Goal: Task Accomplishment & Management: Use online tool/utility

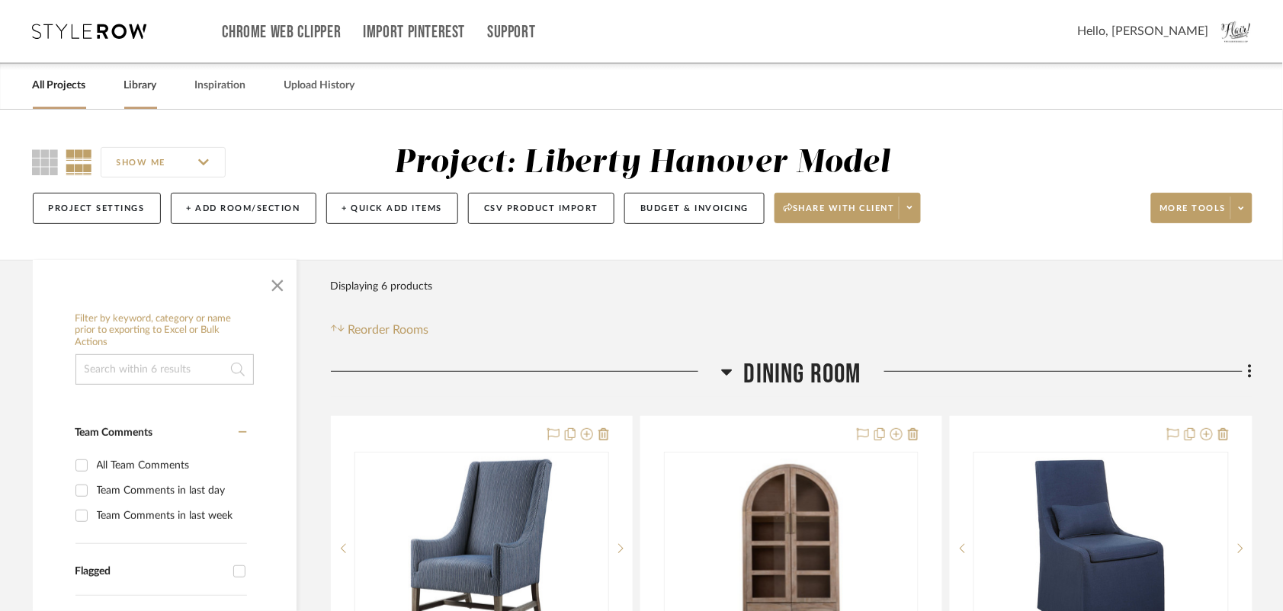
click at [138, 88] on link "Library" at bounding box center [140, 85] width 33 height 21
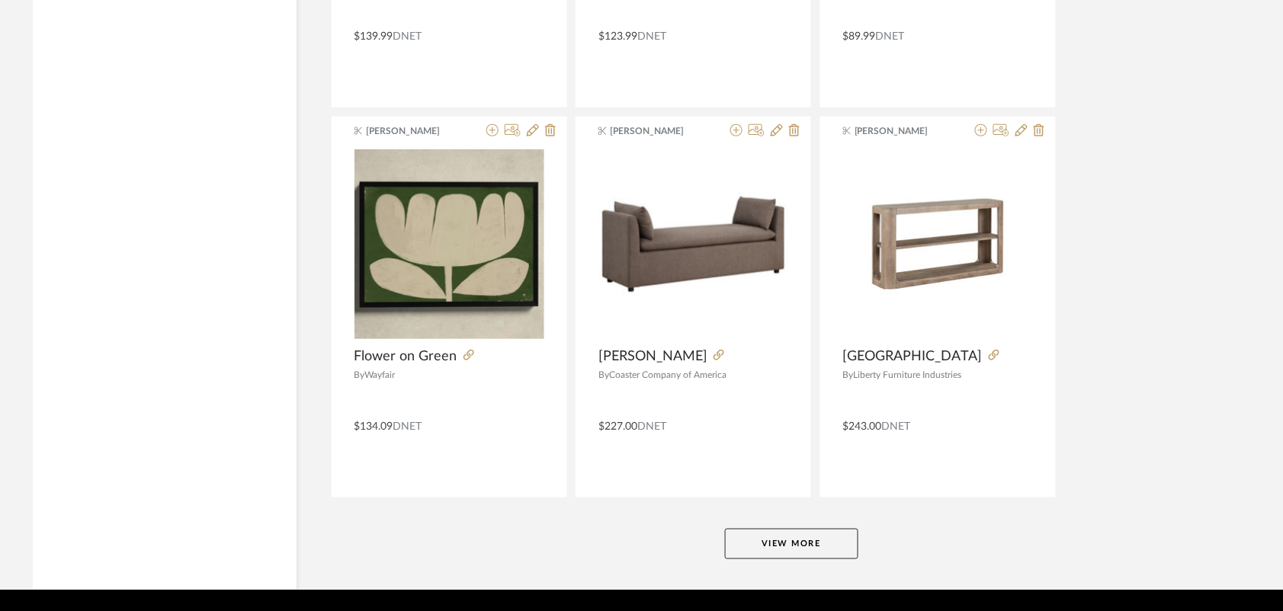
scroll to position [3736, 0]
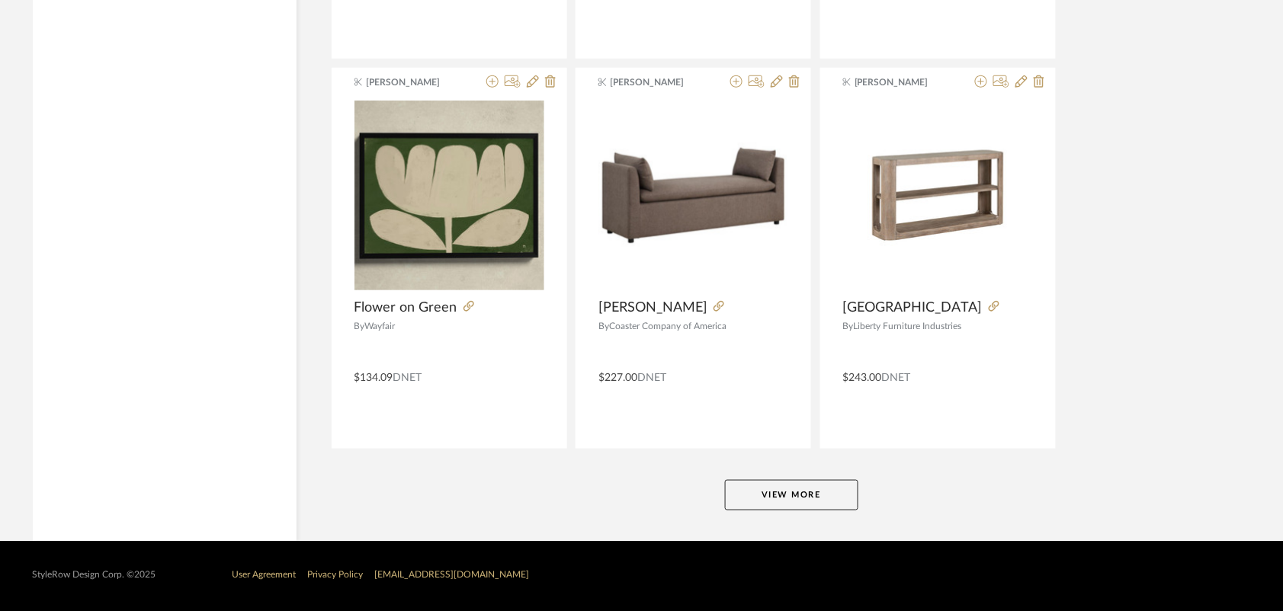
click at [802, 489] on button "View More" at bounding box center [791, 495] width 133 height 30
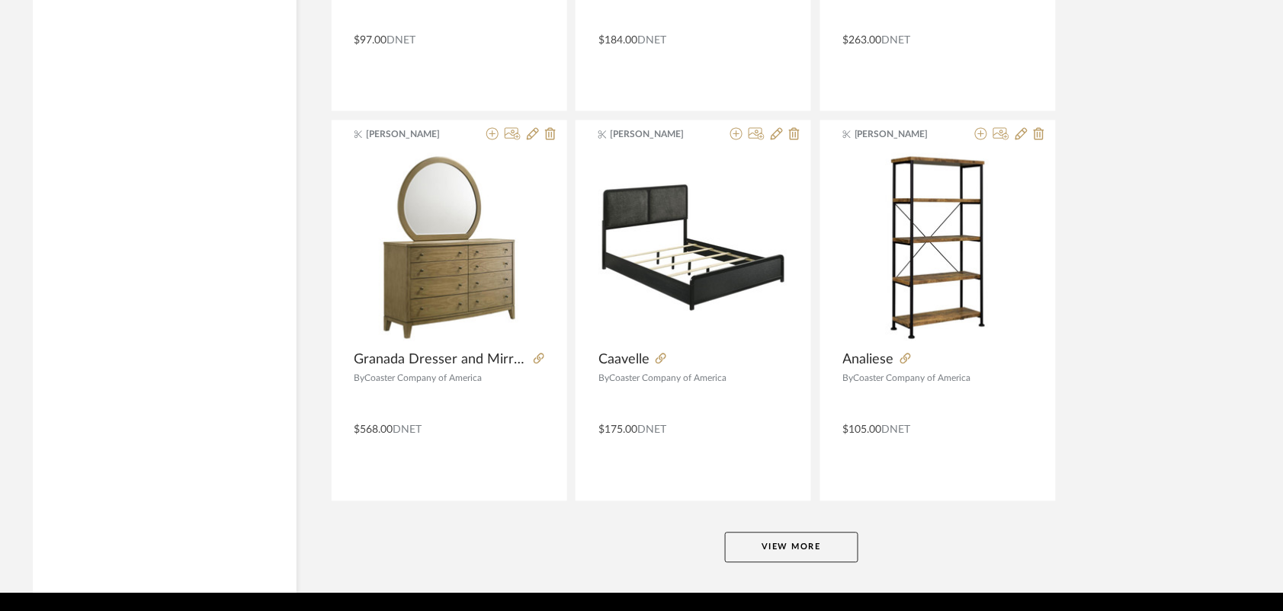
scroll to position [7639, 0]
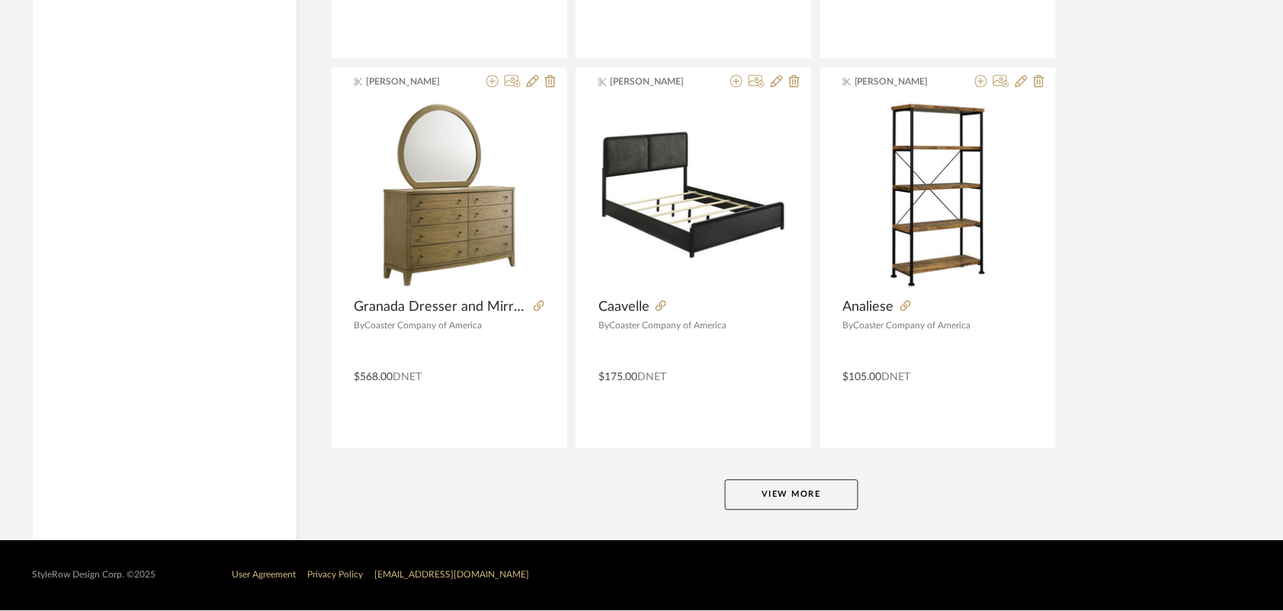
click at [797, 485] on button "View More" at bounding box center [791, 495] width 133 height 30
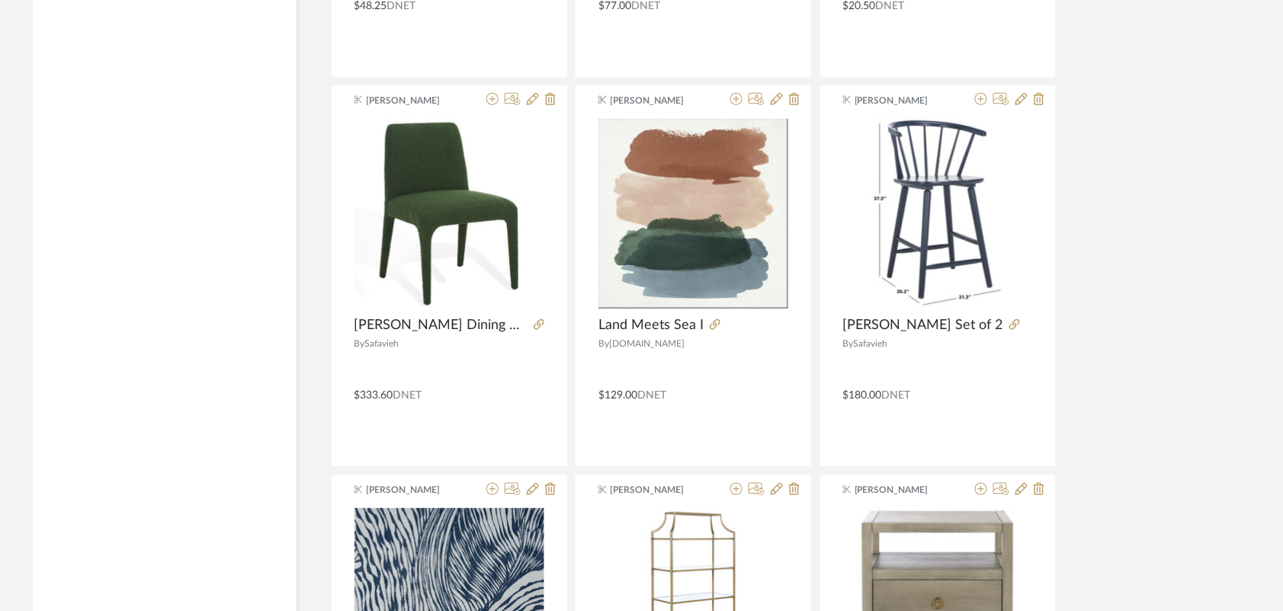
scroll to position [8704, 0]
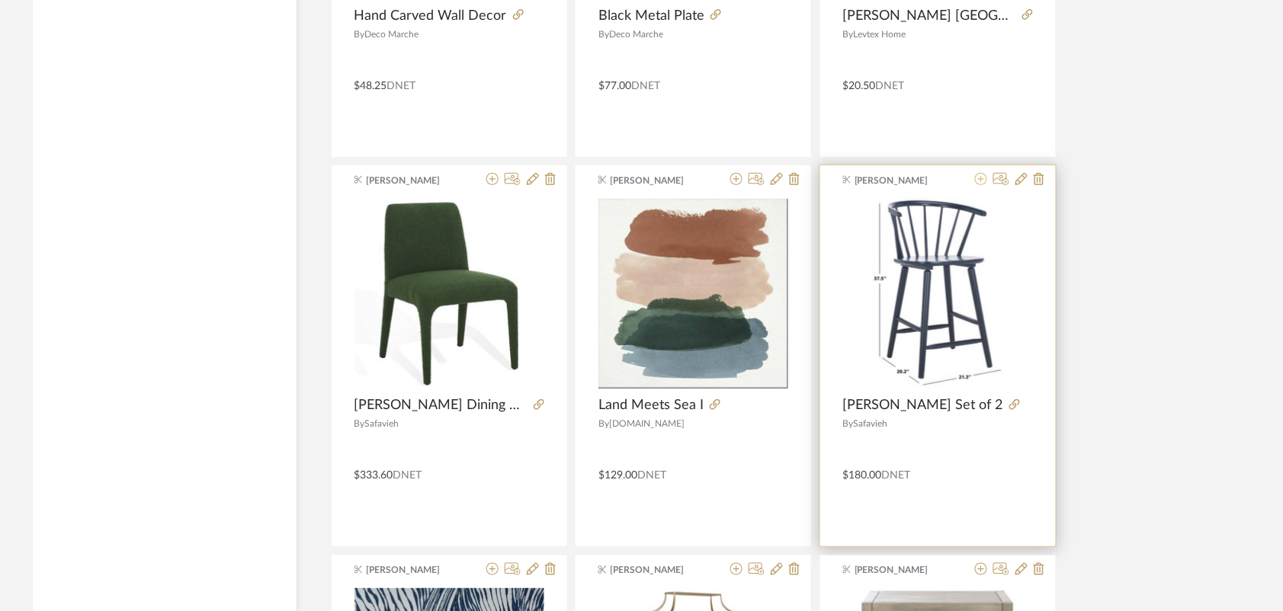
click at [980, 185] on icon at bounding box center [981, 179] width 12 height 12
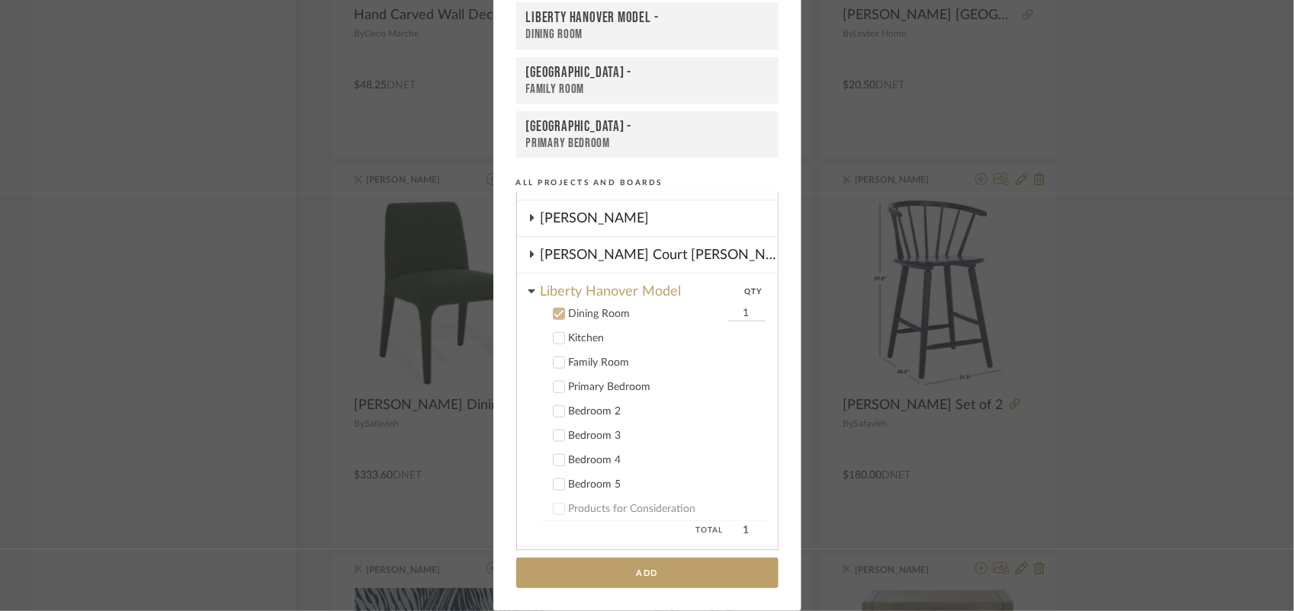
scroll to position [652, 0]
click at [555, 308] on icon at bounding box center [558, 312] width 10 height 8
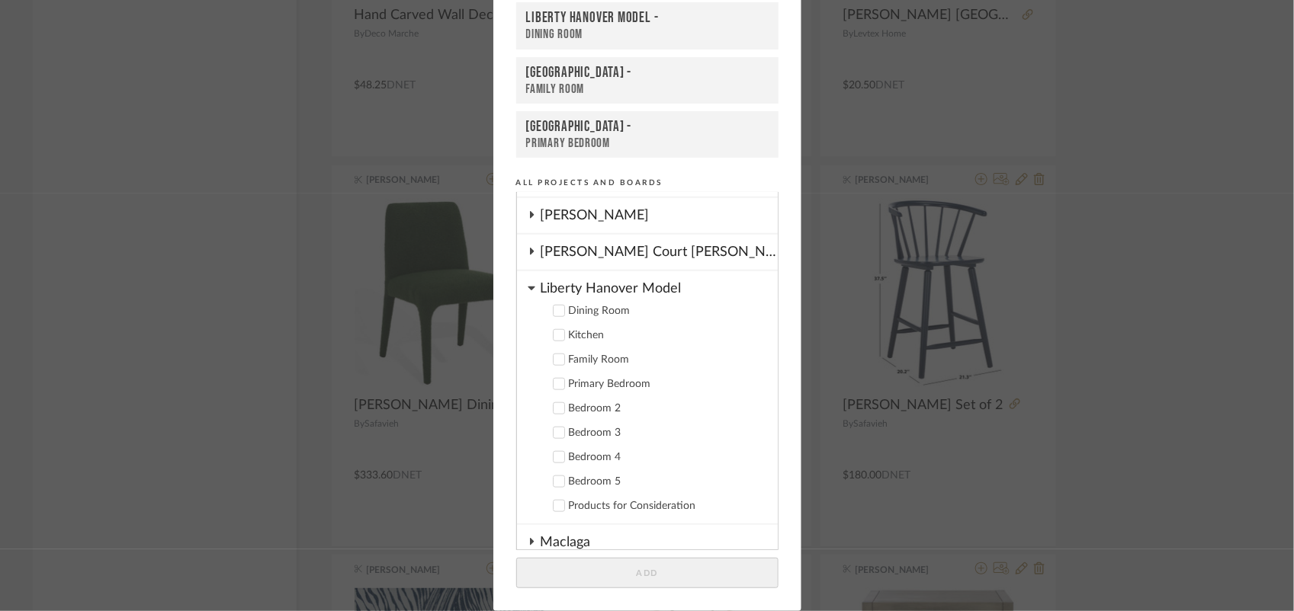
click at [557, 330] on icon at bounding box center [558, 335] width 11 height 11
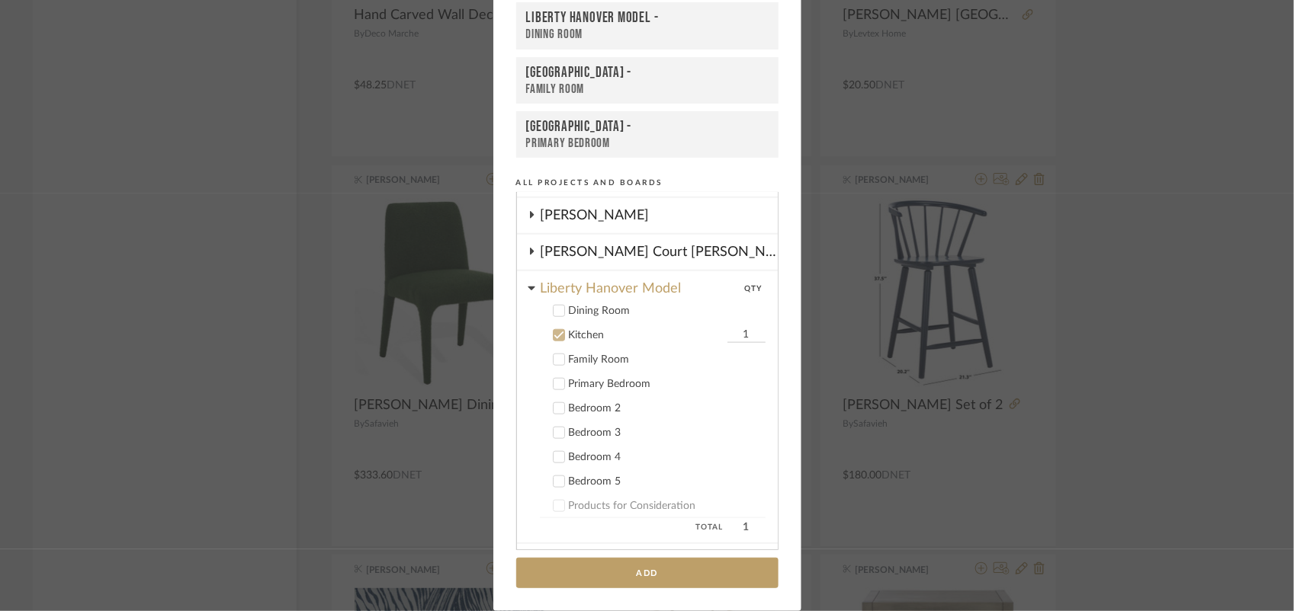
click at [555, 332] on icon at bounding box center [558, 336] width 10 height 8
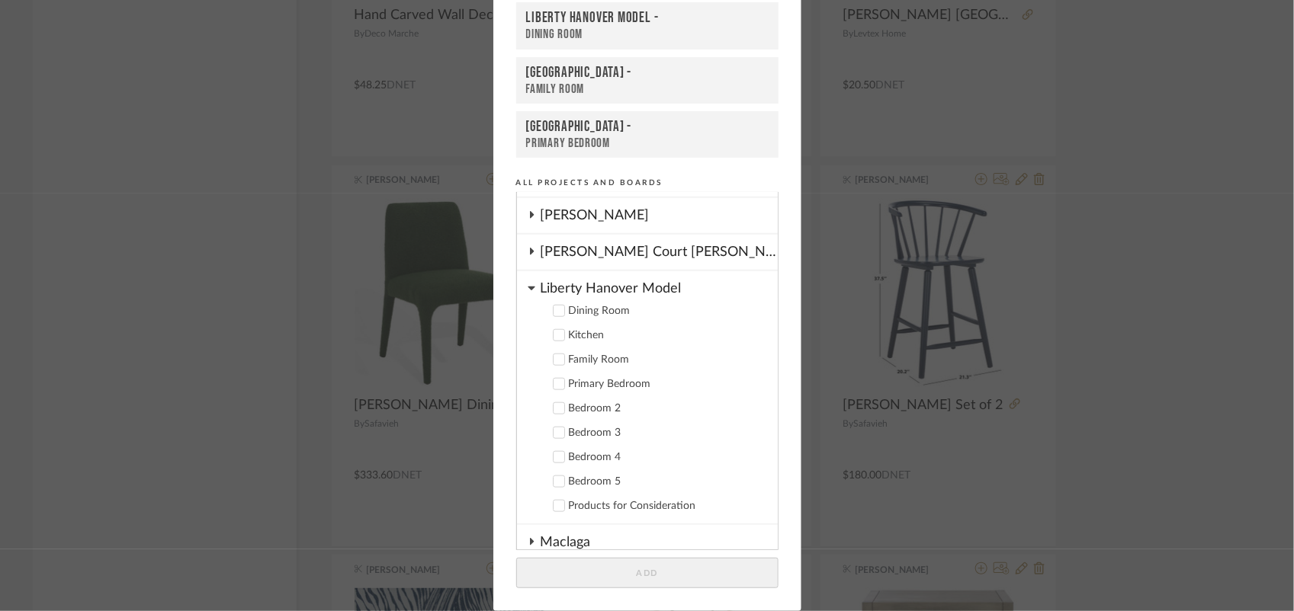
click at [553, 332] on icon at bounding box center [558, 336] width 10 height 8
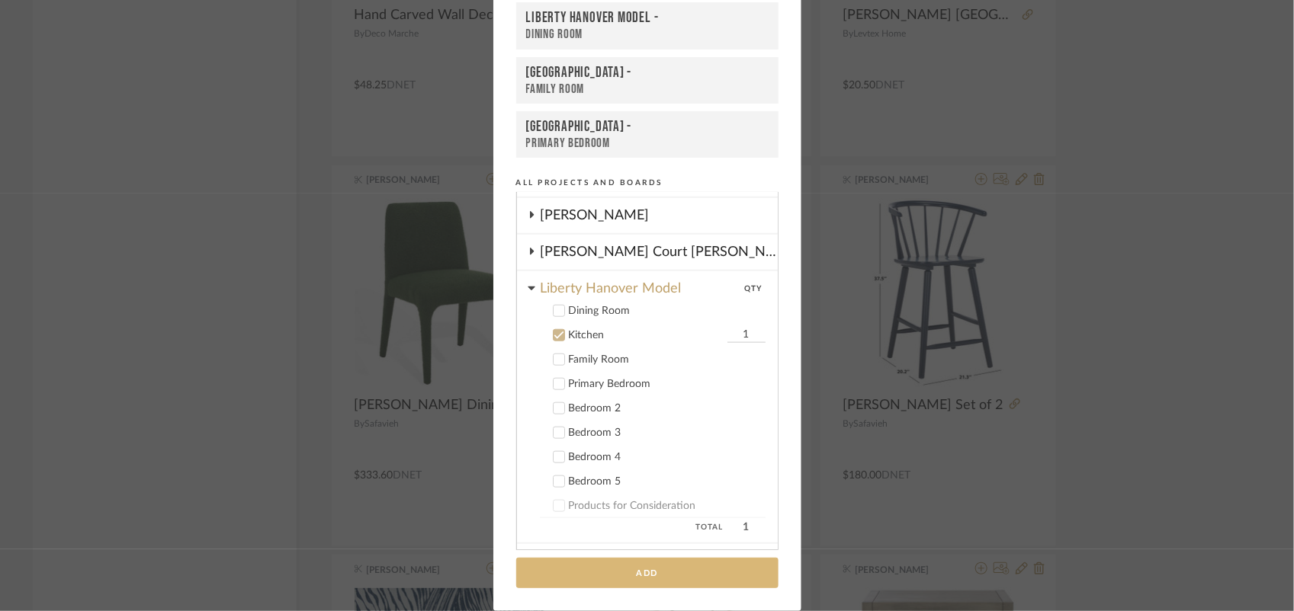
click at [659, 566] on button "Add" at bounding box center [647, 573] width 262 height 31
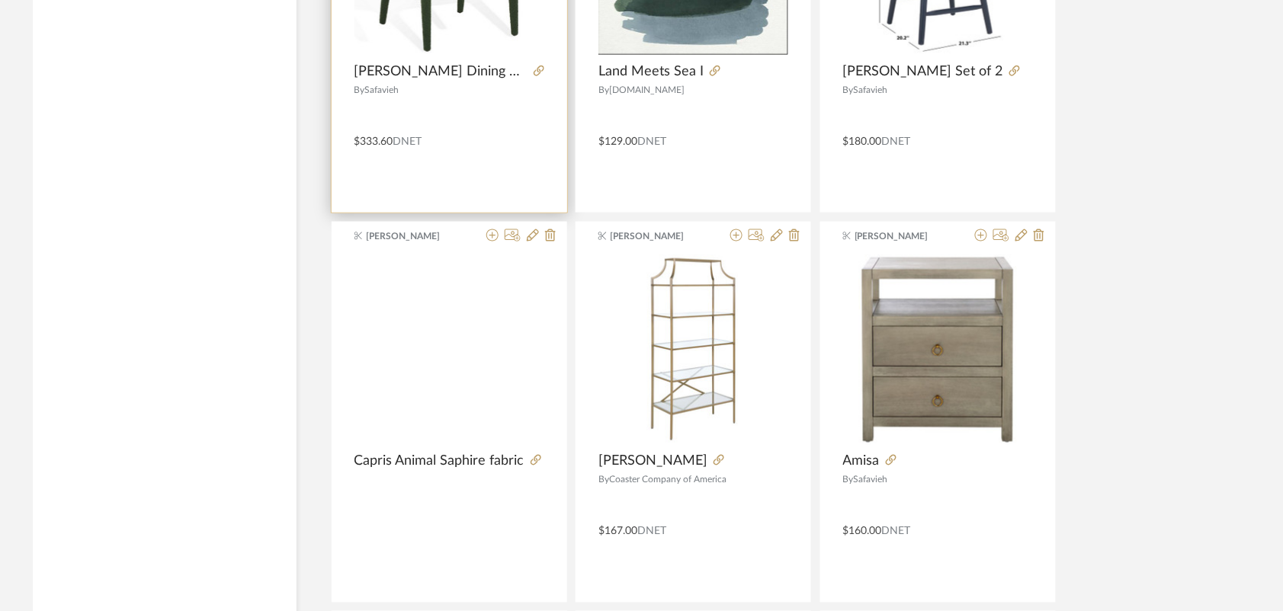
scroll to position [9039, 0]
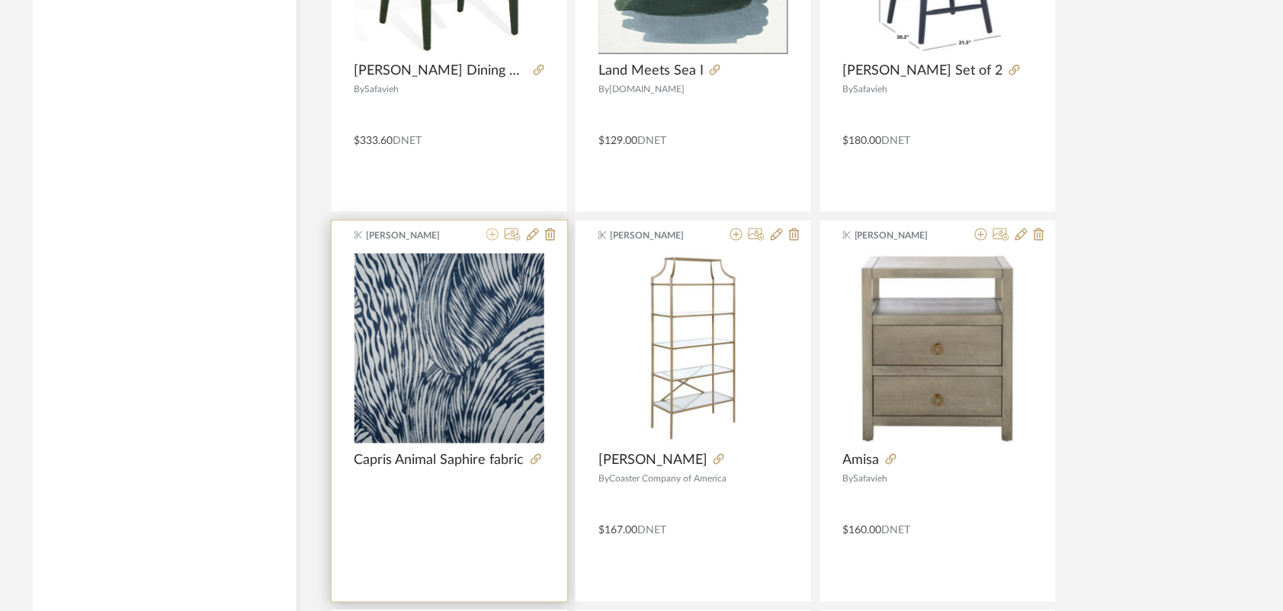
click at [493, 241] on icon at bounding box center [492, 235] width 12 height 12
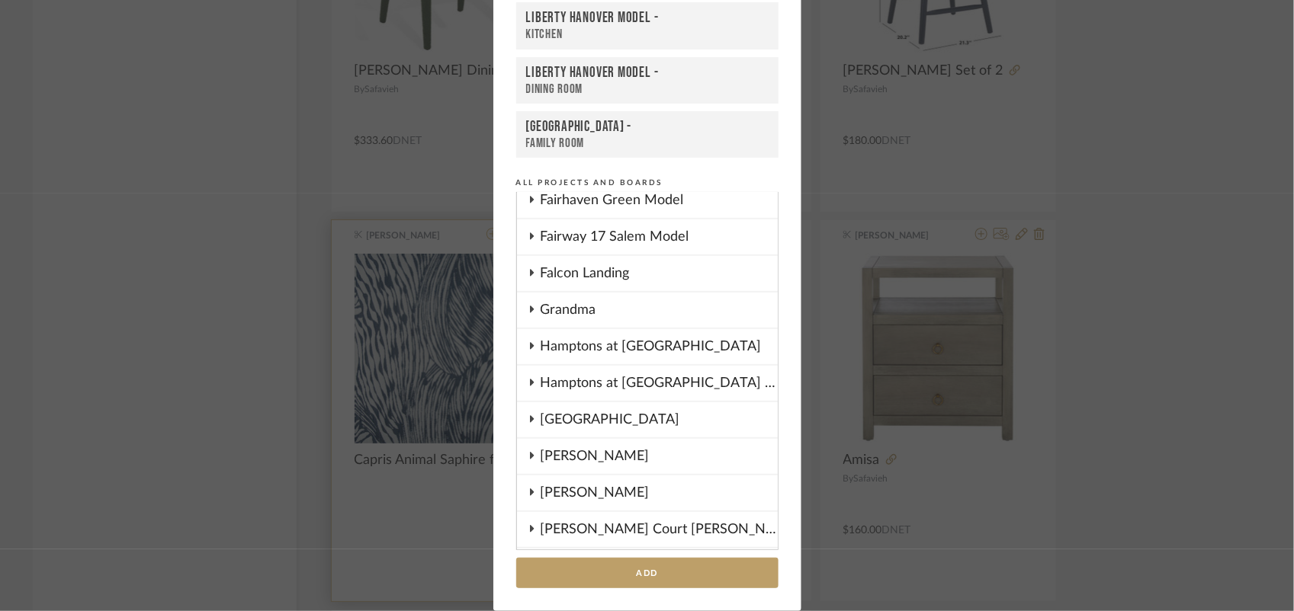
scroll to position [771, 0]
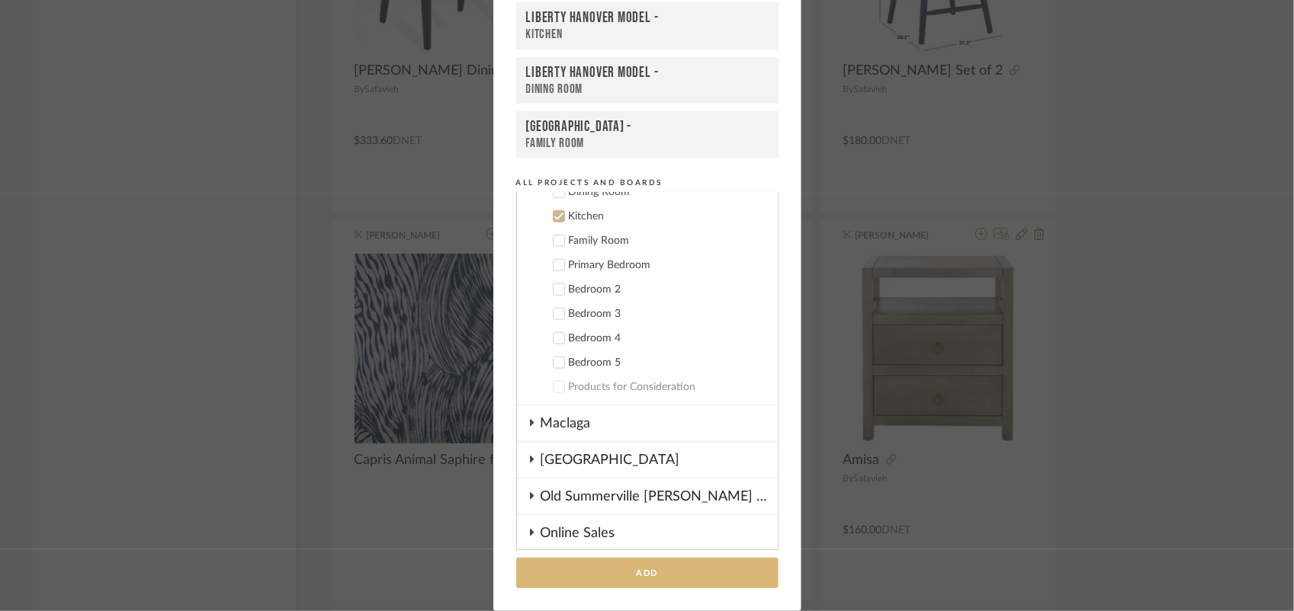
click at [650, 574] on button "Add" at bounding box center [647, 573] width 262 height 31
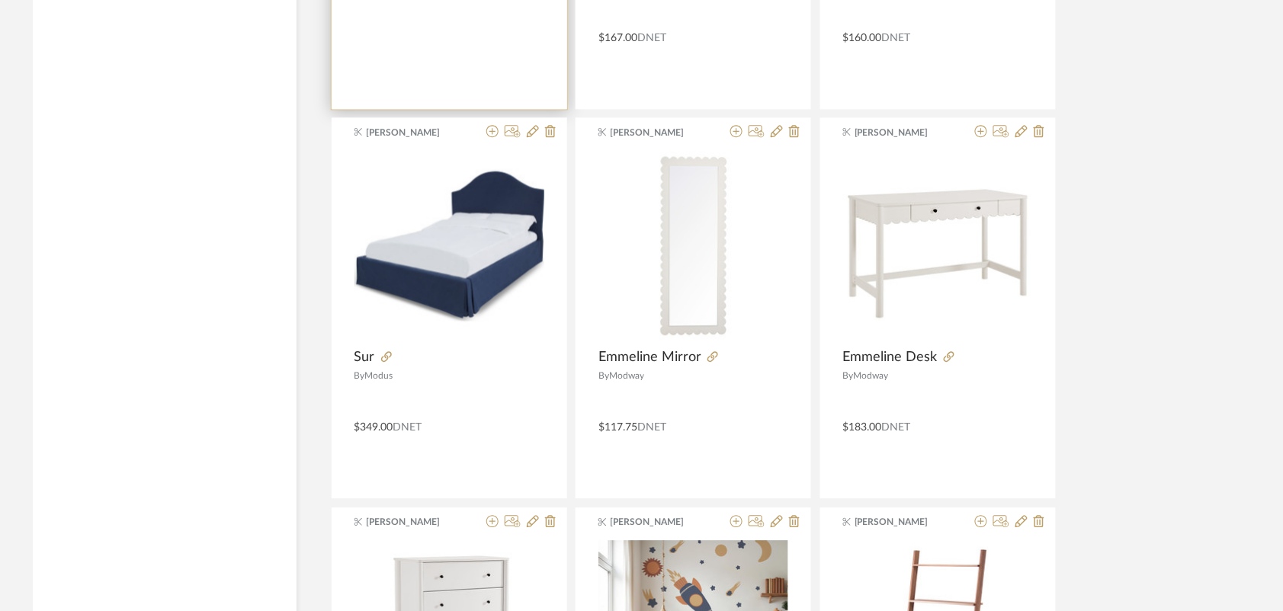
scroll to position [9534, 0]
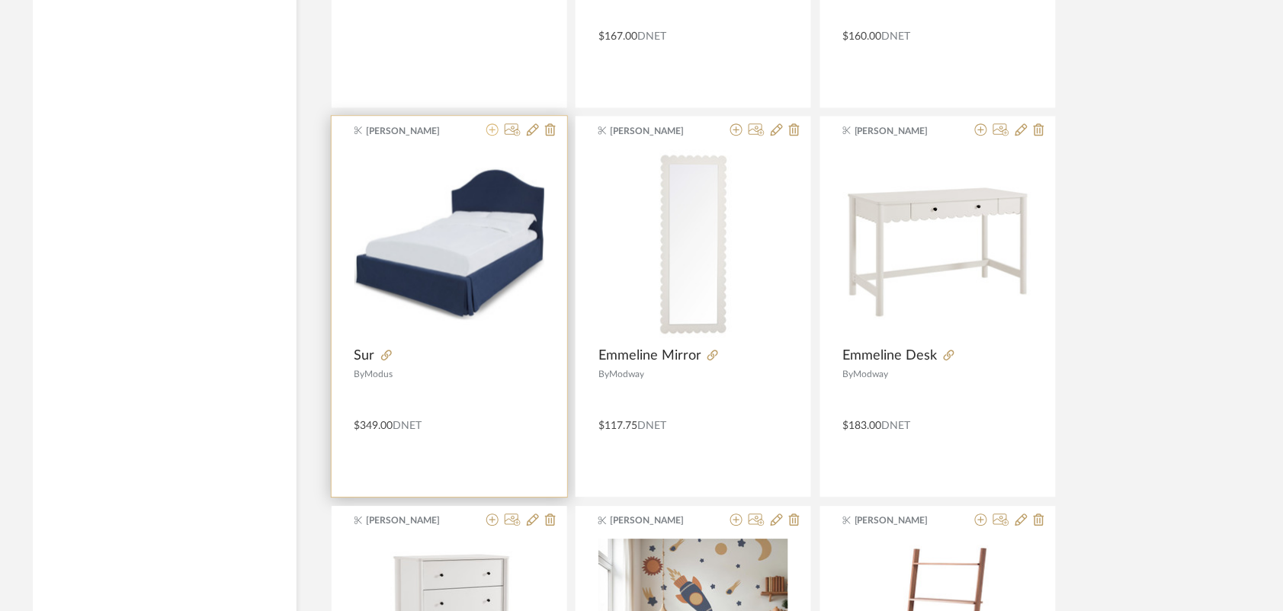
click at [489, 136] on icon at bounding box center [492, 130] width 12 height 12
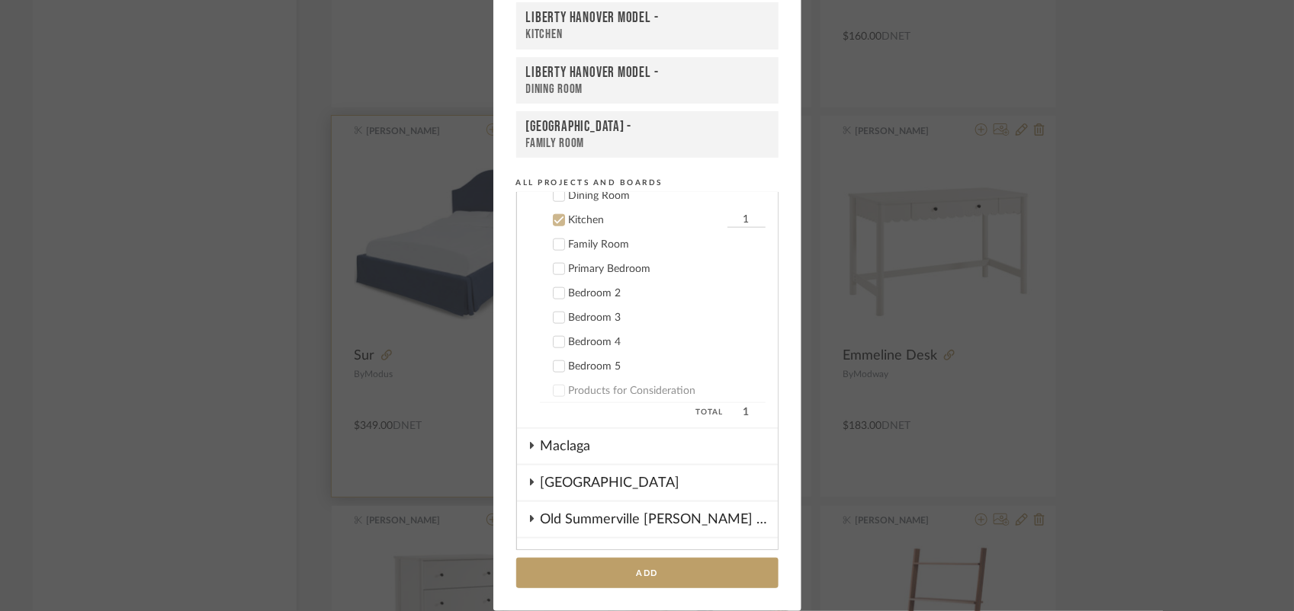
scroll to position [771, 0]
click at [553, 213] on icon at bounding box center [558, 217] width 10 height 8
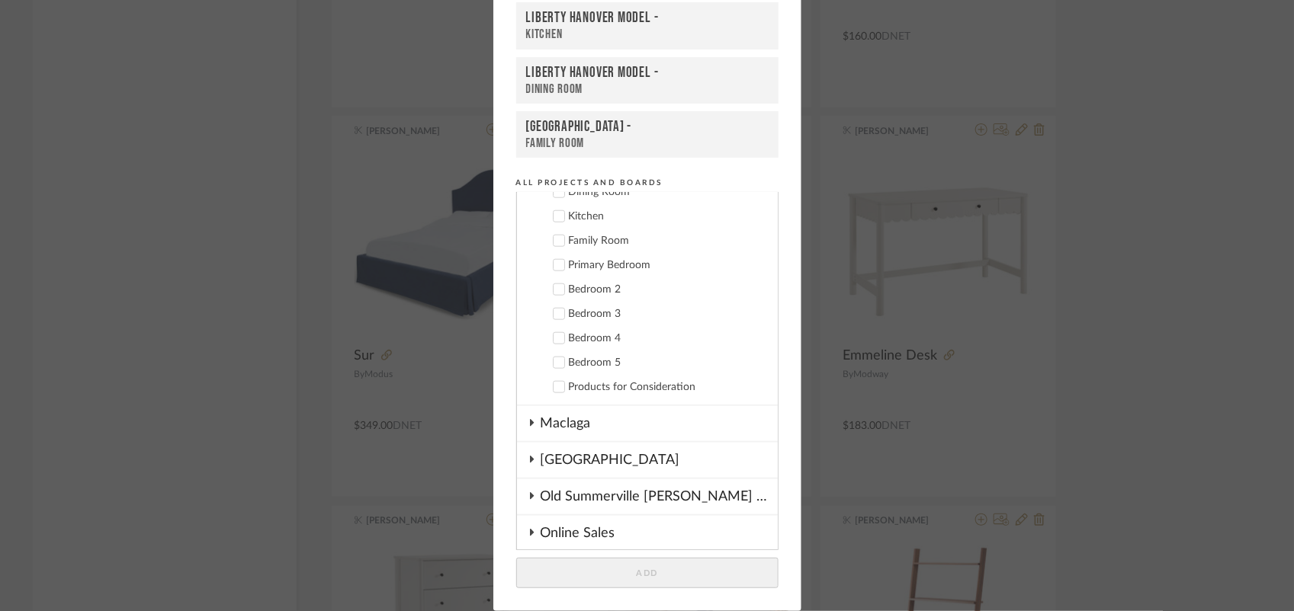
click at [553, 311] on icon at bounding box center [558, 315] width 10 height 8
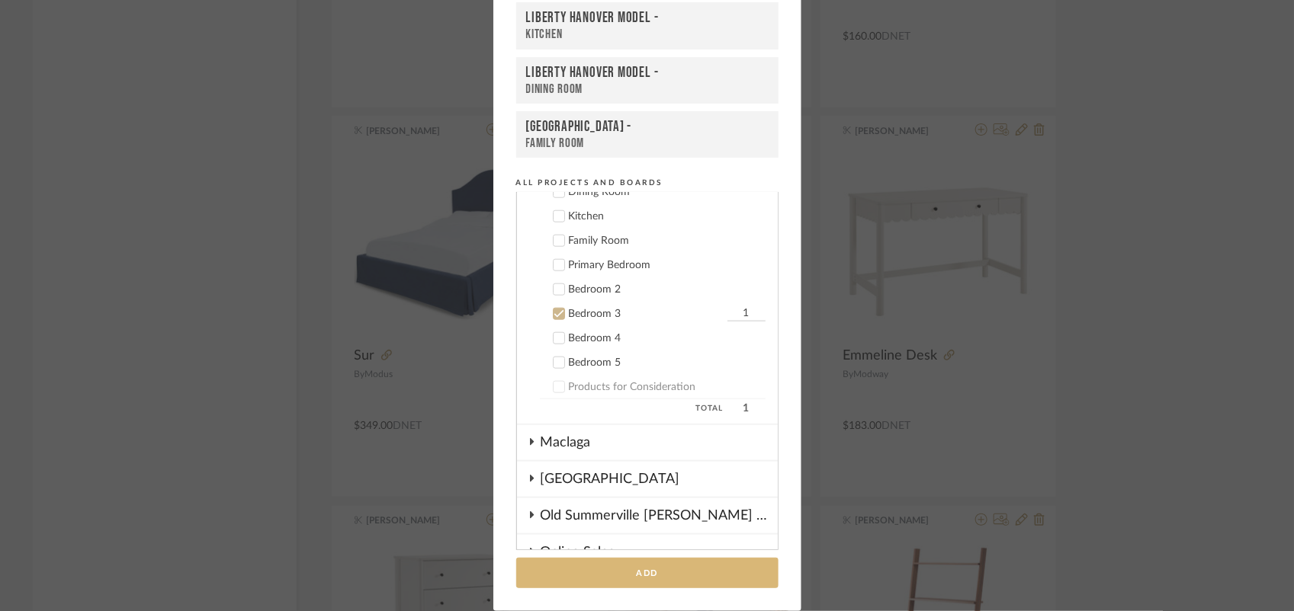
click at [637, 573] on button "Add" at bounding box center [647, 573] width 262 height 31
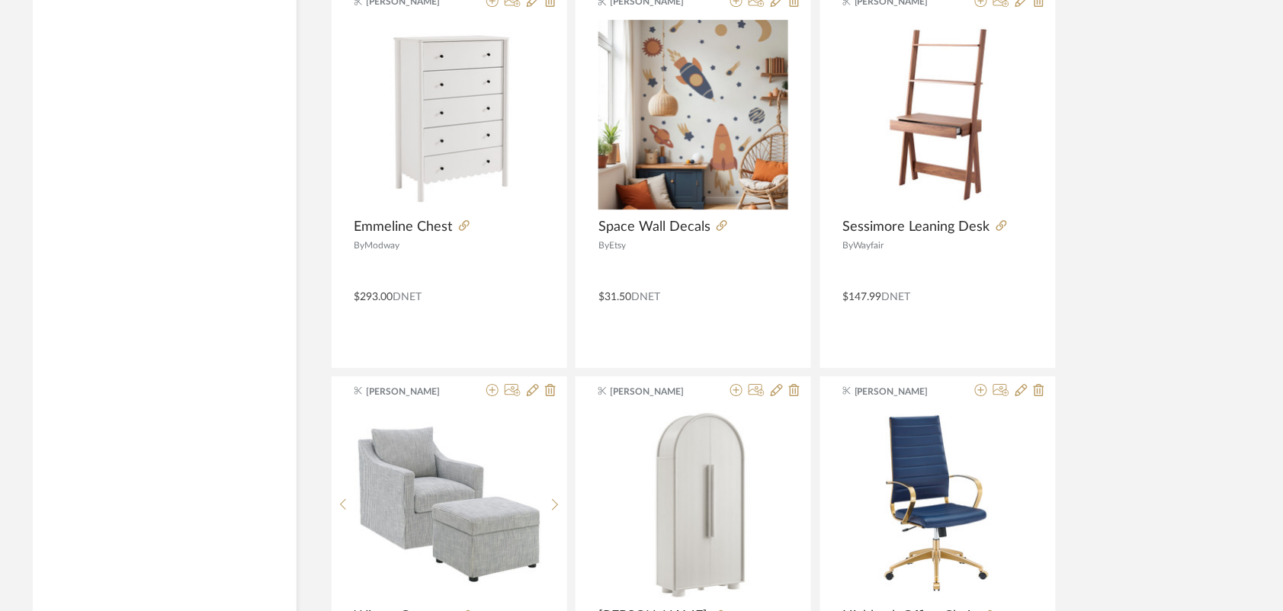
scroll to position [10222, 0]
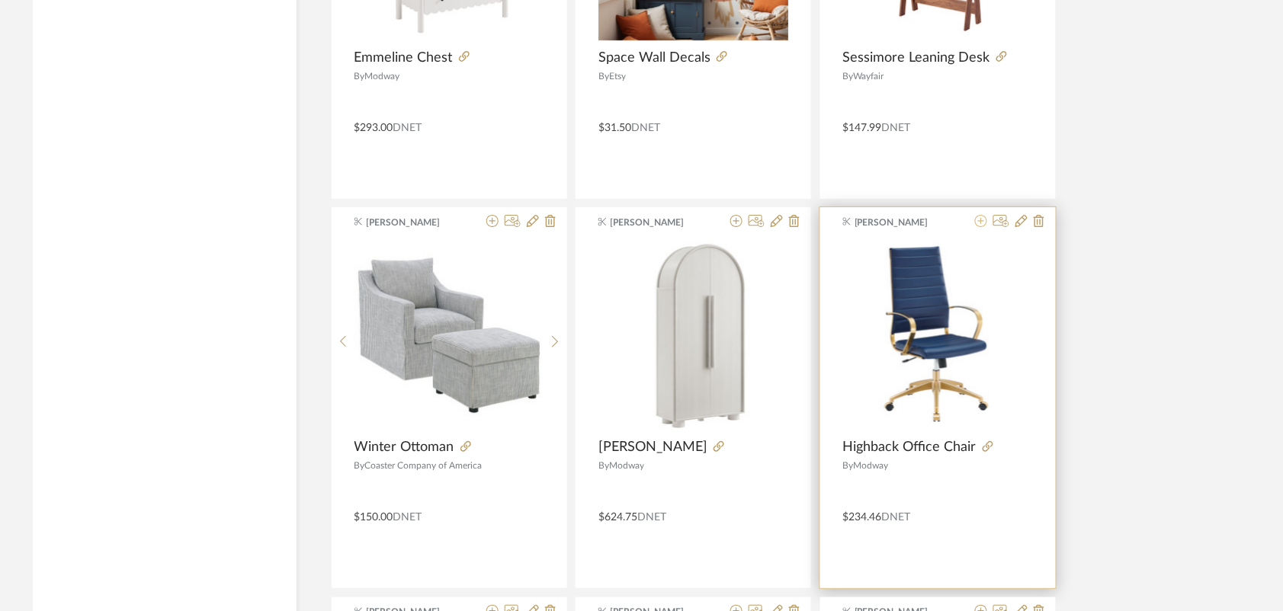
click at [983, 229] on button at bounding box center [981, 222] width 12 height 14
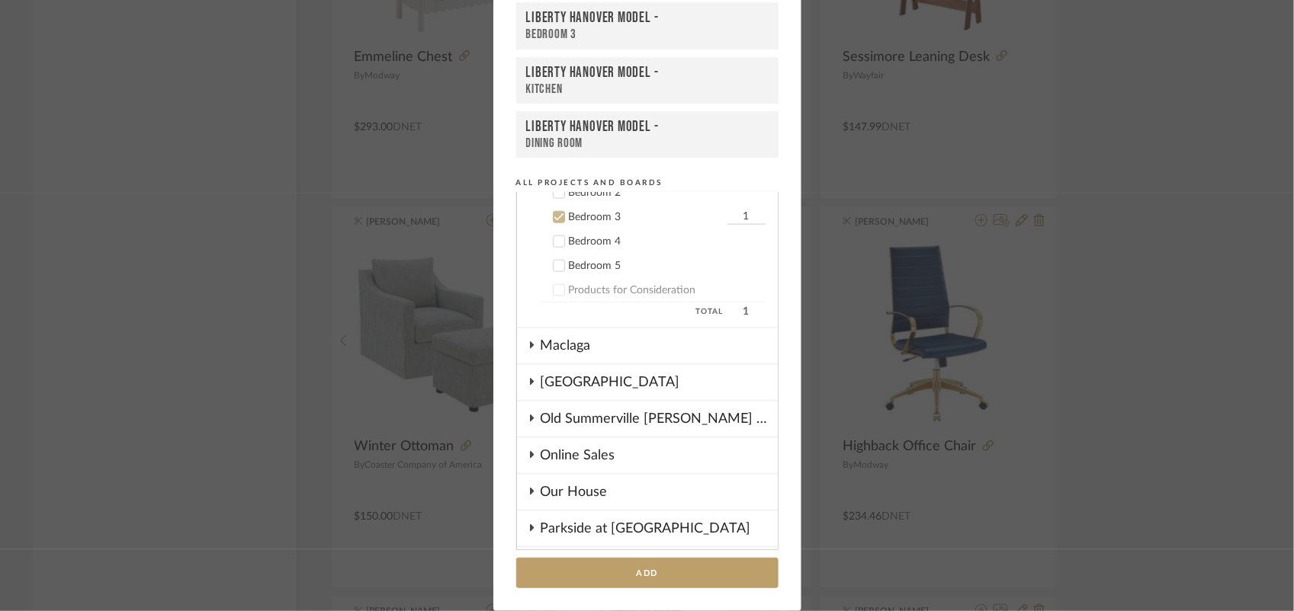
scroll to position [745, 0]
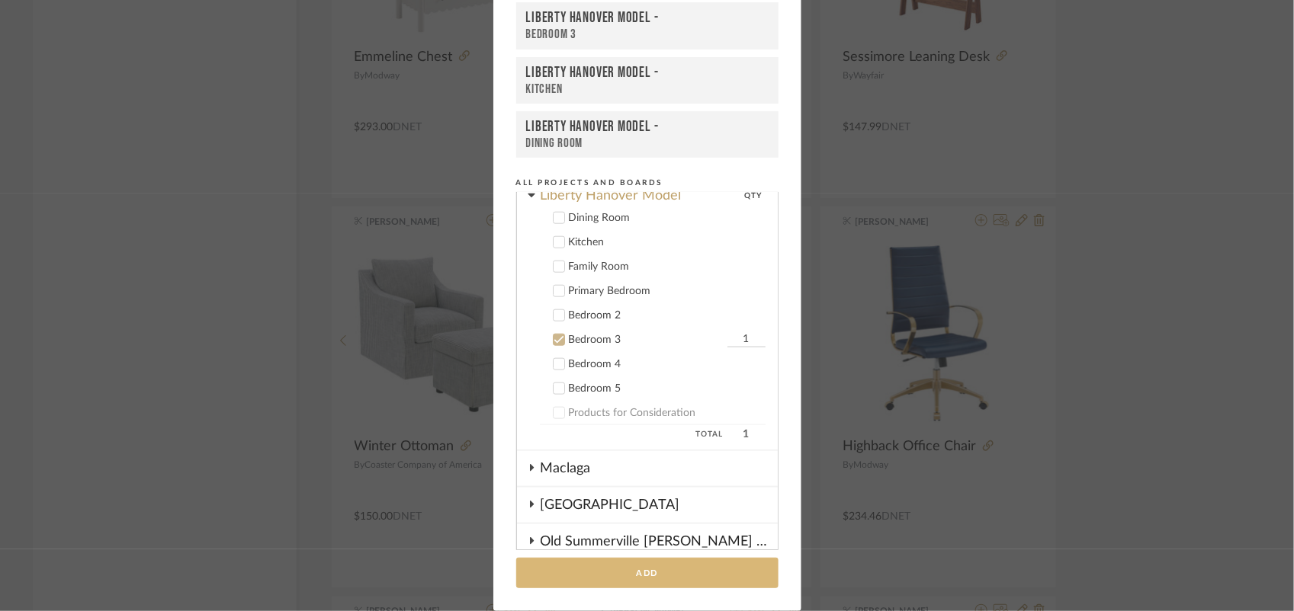
click at [612, 574] on button "Add" at bounding box center [647, 573] width 262 height 31
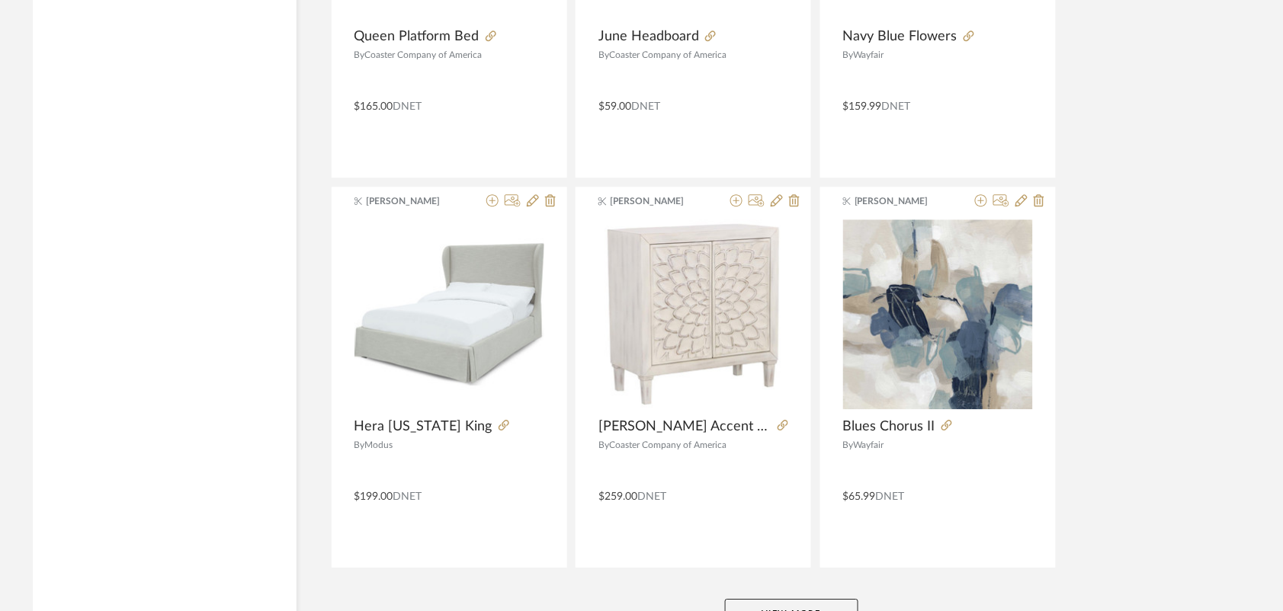
scroll to position [11543, 0]
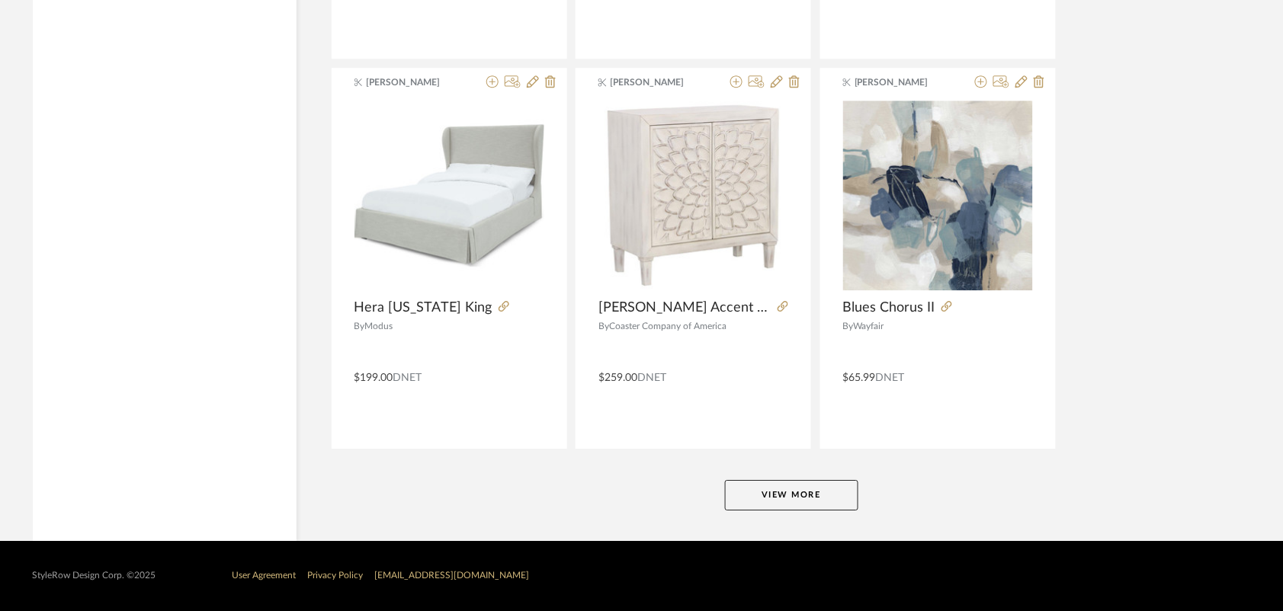
click at [801, 496] on button "View More" at bounding box center [791, 495] width 133 height 30
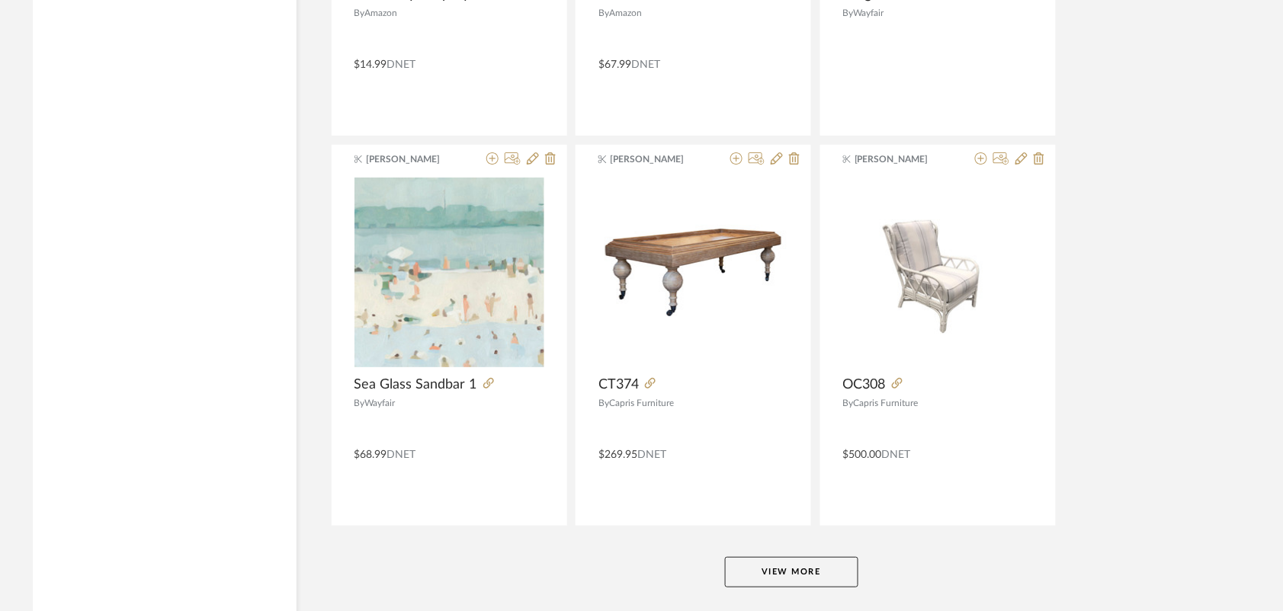
scroll to position [15446, 0]
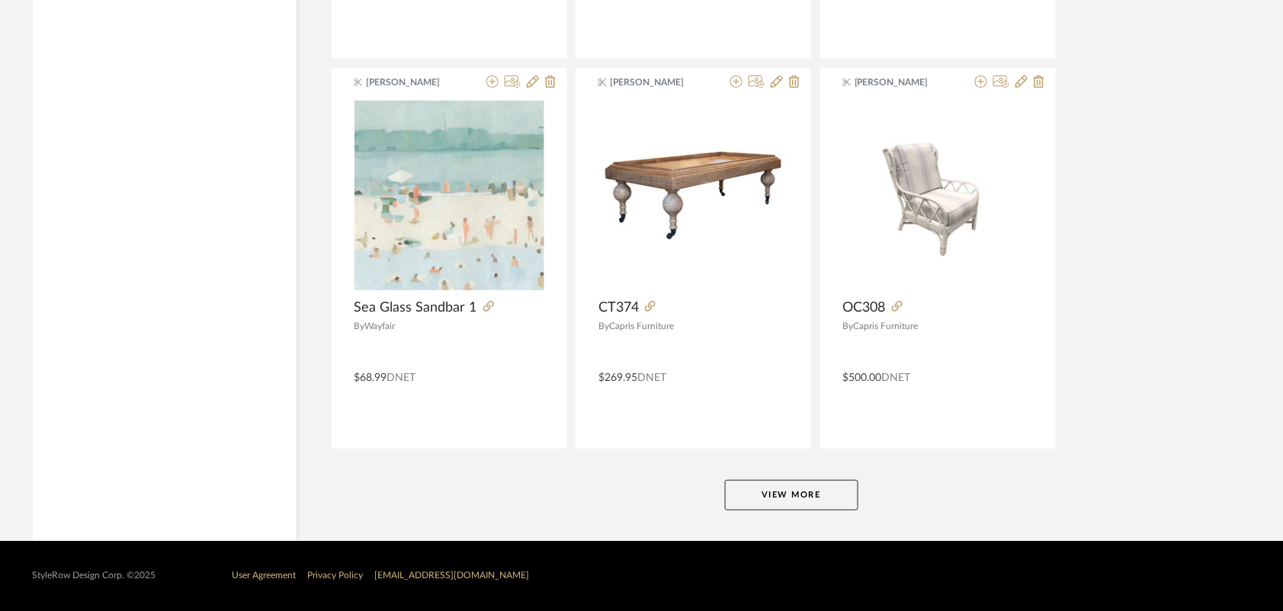
click at [803, 503] on button "View More" at bounding box center [791, 495] width 133 height 30
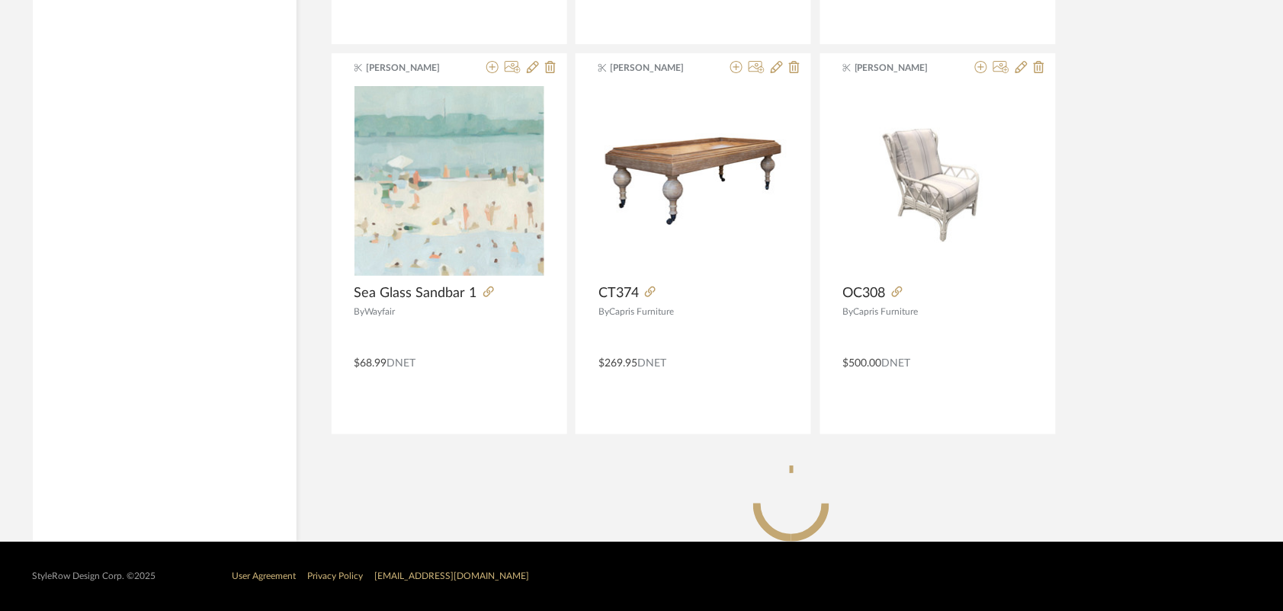
click at [803, 503] on circle at bounding box center [792, 504] width 94 height 94
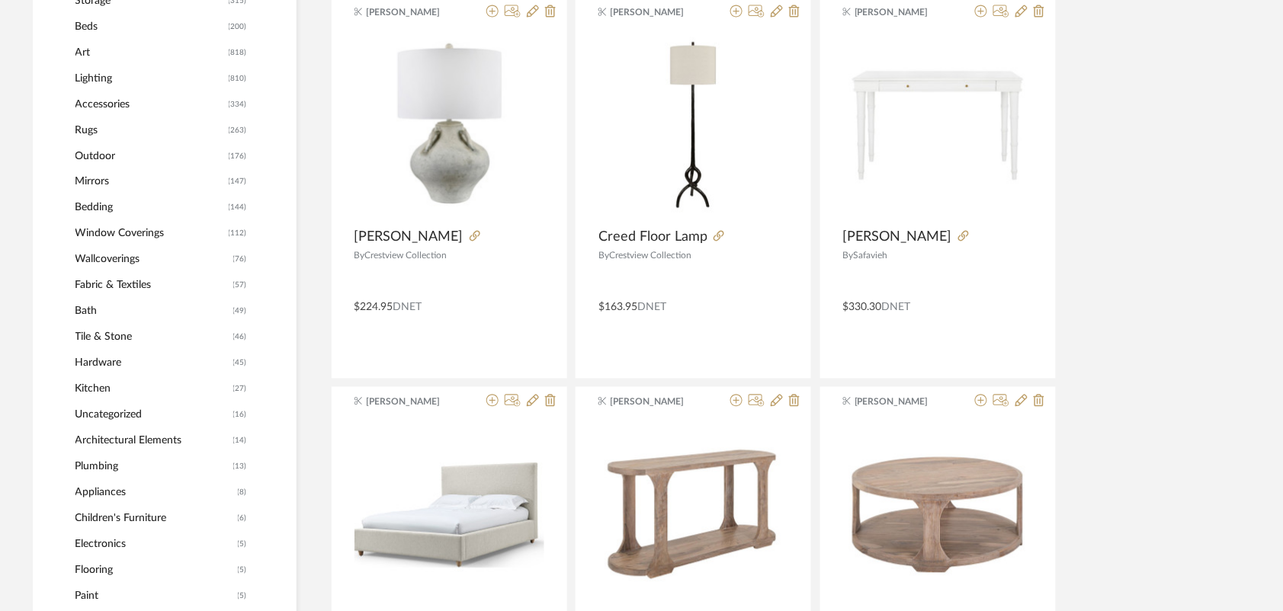
scroll to position [0, 0]
